Goal: Task Accomplishment & Management: Use online tool/utility

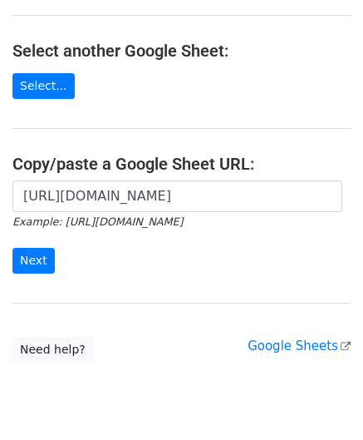
scroll to position [0, 359]
type input "[URL][DOMAIN_NAME]"
click at [38, 257] on input "Next" at bounding box center [33, 261] width 42 height 26
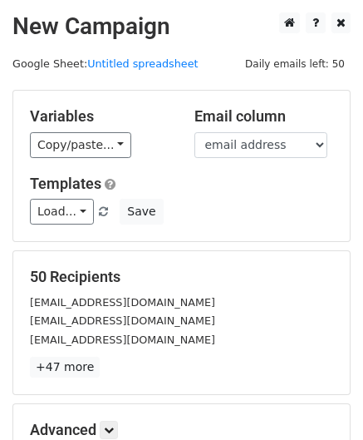
scroll to position [203, 0]
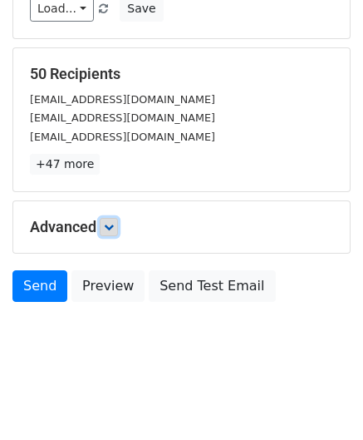
click at [111, 222] on icon at bounding box center [109, 227] width 10 height 10
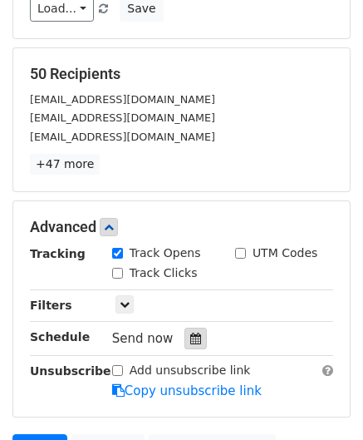
click at [187, 328] on div at bounding box center [196, 338] width 22 height 22
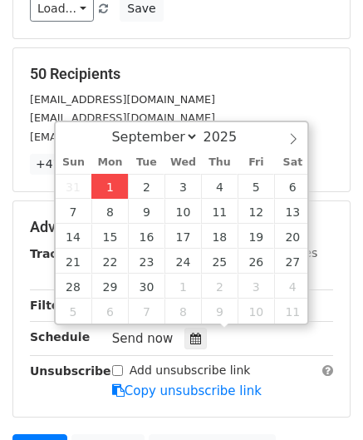
type input "2025-09-01 12:00"
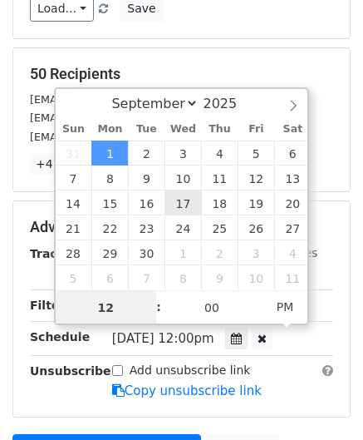
paste input "Hour"
type input "2"
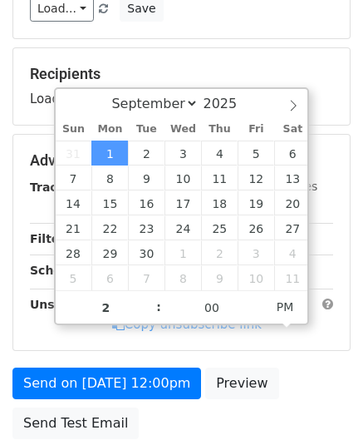
type input "2025-09-01 14:00"
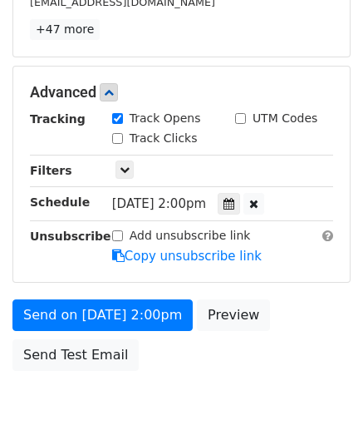
scroll to position [404, 0]
